Goal: Find specific page/section: Find specific page/section

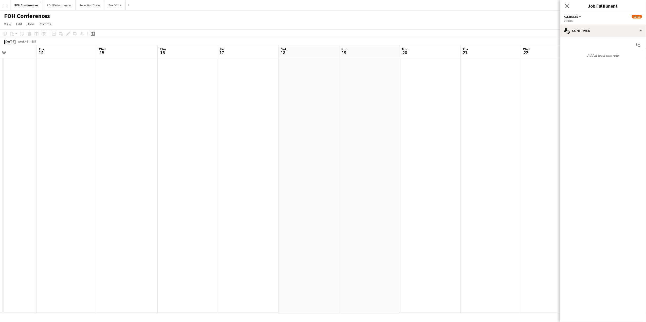
scroll to position [0, 187]
drag, startPoint x: 490, startPoint y: 55, endPoint x: 204, endPoint y: 78, distance: 286.6
click at [198, 79] on app-calendar-viewport "Fri 10 Sat 11 Sun 12 Mon 13 Tue 14 Wed 15 Thu 16 Fri 17 Sat 18 Sun 19 Mon 20 Tu…" at bounding box center [323, 179] width 646 height 269
click at [63, 5] on button "FOH Performances Close" at bounding box center [59, 5] width 33 height 10
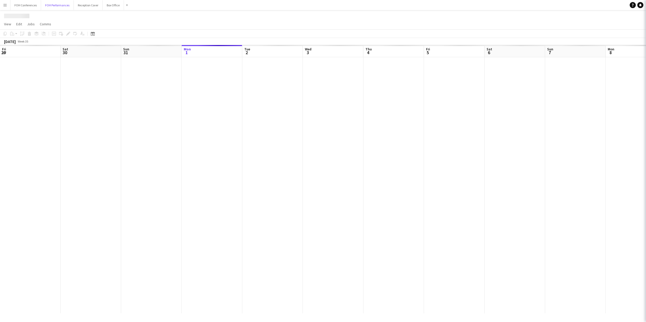
scroll to position [0, 121]
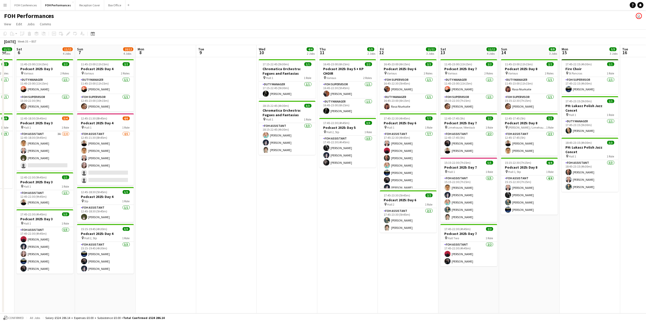
drag, startPoint x: 355, startPoint y: 58, endPoint x: 192, endPoint y: 73, distance: 164.0
click at [116, 73] on app-calendar-viewport "Wed 3 Thu 4 8/8 2 Jobs Fri 5 11/11 2 Jobs Sat 6 11/12 4 Jobs Sun 7 10/12 4 Jobs…" at bounding box center [323, 179] width 646 height 269
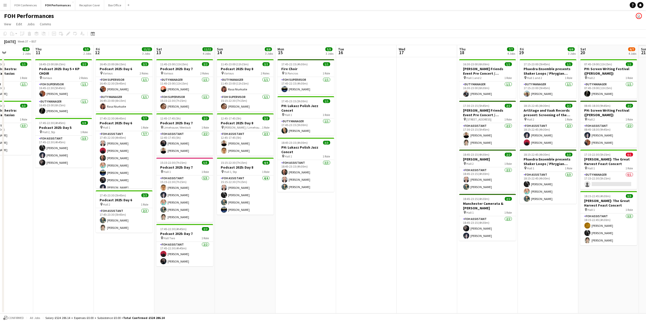
drag, startPoint x: 527, startPoint y: 52, endPoint x: 165, endPoint y: 72, distance: 362.6
click at [148, 73] on app-calendar-viewport "Sun 7 10/12 4 Jobs Mon 8 Tue 9 Wed 10 4/4 2 Jobs Thu 11 5/5 2 Jobs Fri 12 11/11…" at bounding box center [323, 179] width 646 height 269
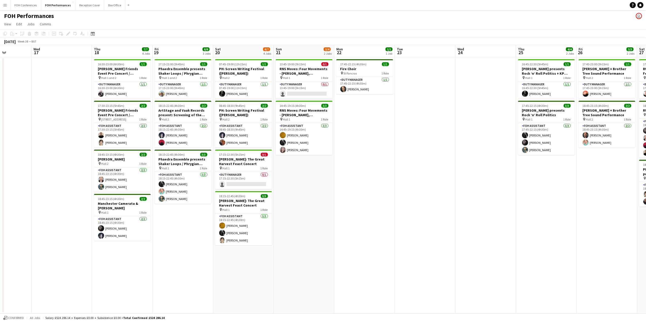
scroll to position [0, 150]
drag, startPoint x: 449, startPoint y: 52, endPoint x: 192, endPoint y: 67, distance: 258.0
click at [192, 67] on app-calendar-viewport "Sun 14 8/8 3 Jobs Mon 15 5/5 3 Jobs Tue 16 Wed 17 Thu 18 7/7 4 Jobs Fri 19 6/6 …" at bounding box center [323, 179] width 646 height 269
